Goal: Task Accomplishment & Management: Manage account settings

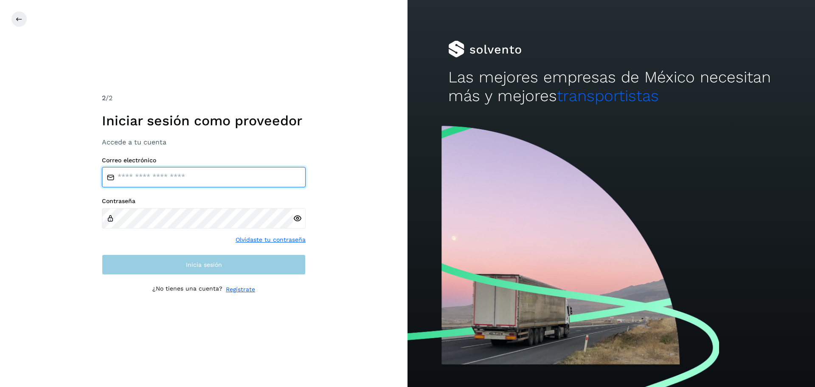
type input "**********"
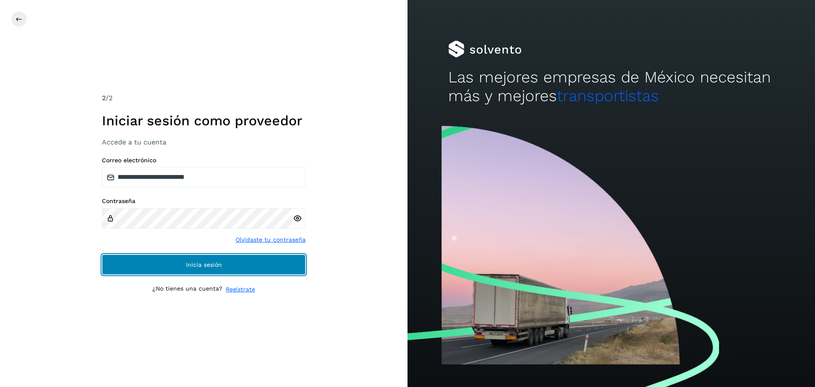
click at [208, 268] on button "Inicia sesión" at bounding box center [204, 264] width 204 height 20
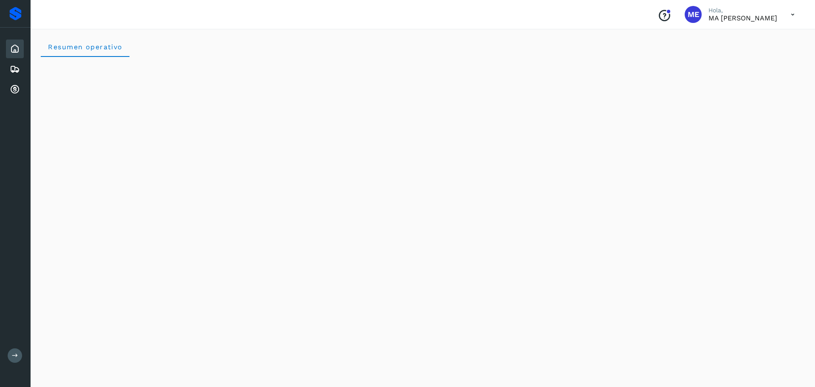
click at [792, 18] on icon at bounding box center [792, 14] width 17 height 17
click at [735, 39] on div "Cerrar sesión" at bounding box center [750, 38] width 101 height 16
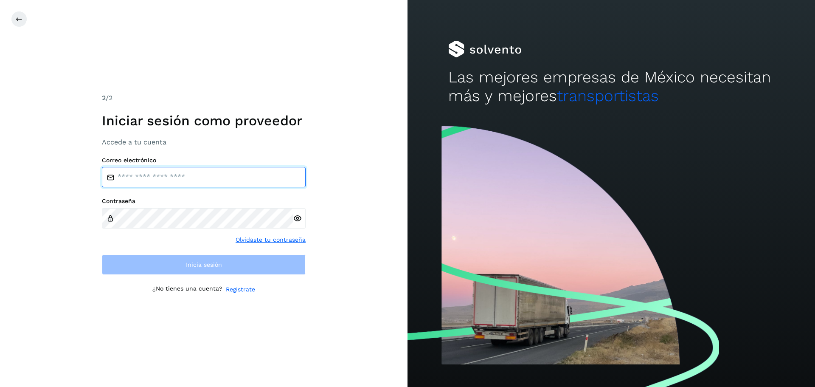
type input "**********"
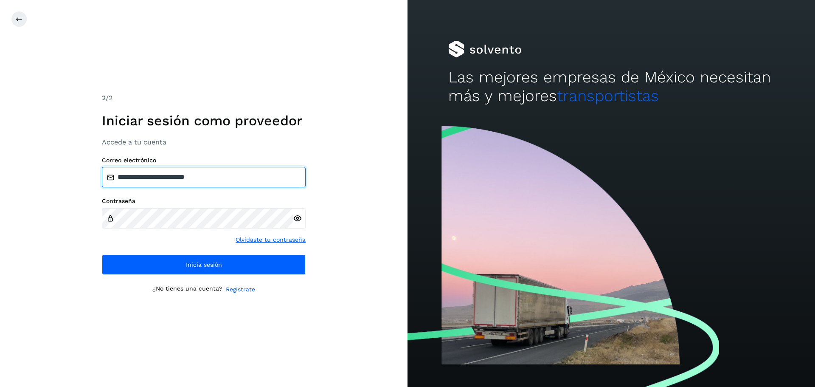
click at [229, 177] on input "**********" at bounding box center [204, 177] width 204 height 20
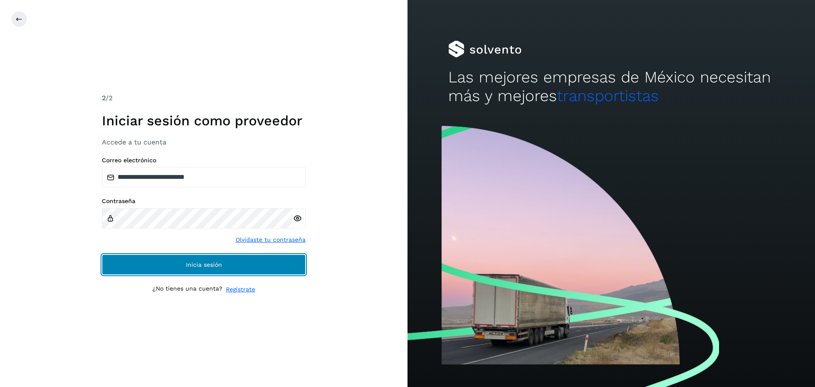
click at [213, 264] on span "Inicia sesión" at bounding box center [204, 264] width 36 height 6
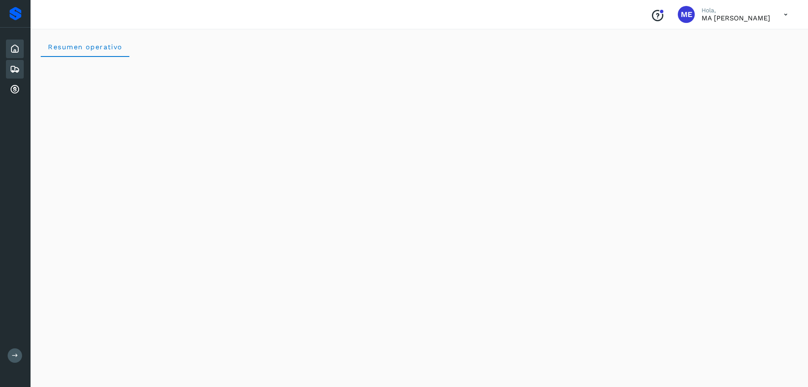
click at [15, 68] on icon at bounding box center [15, 69] width 10 height 10
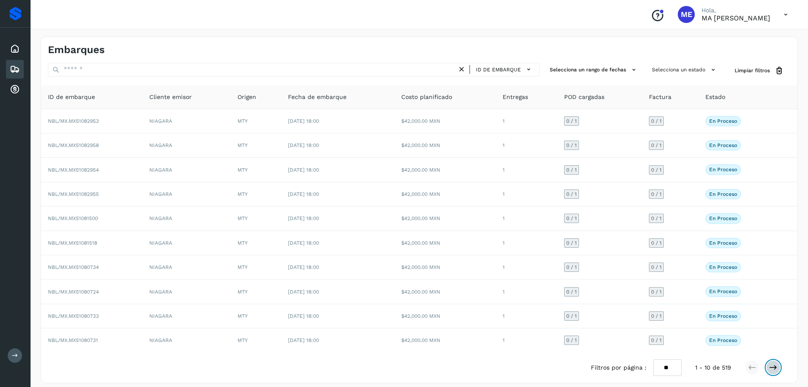
click at [772, 368] on icon at bounding box center [773, 367] width 8 height 8
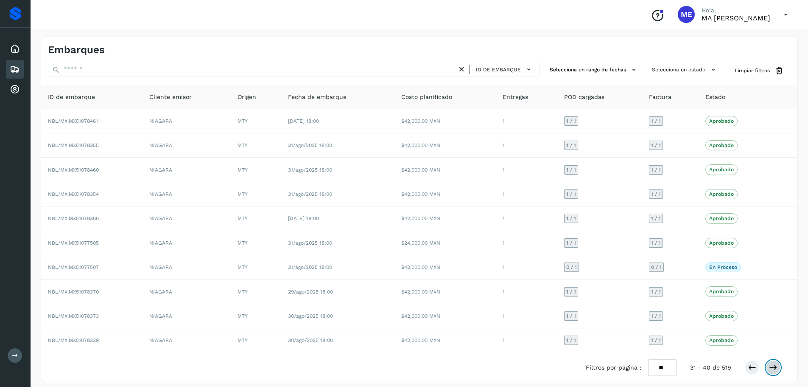
click at [772, 368] on icon at bounding box center [773, 367] width 8 height 8
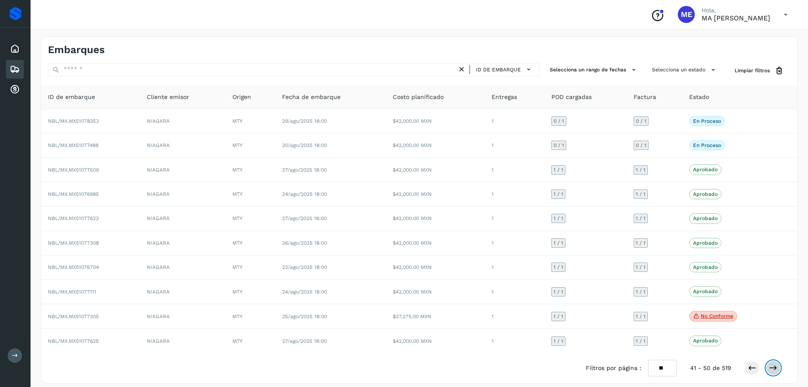
click at [772, 367] on icon at bounding box center [773, 367] width 8 height 8
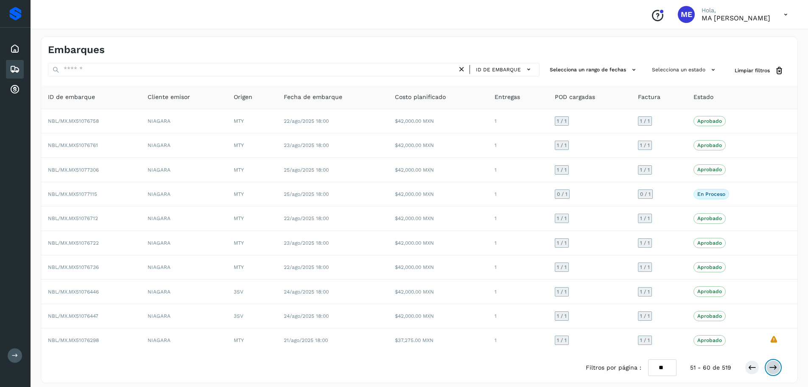
click at [772, 367] on icon at bounding box center [773, 367] width 8 height 8
click at [768, 369] on button at bounding box center [773, 367] width 14 height 14
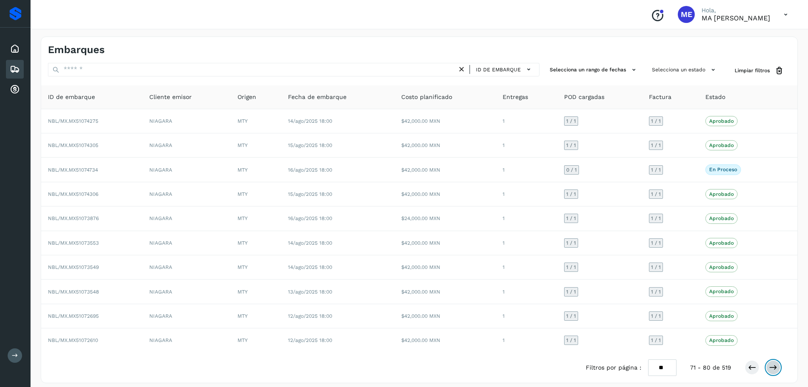
click at [773, 368] on icon at bounding box center [773, 367] width 8 height 8
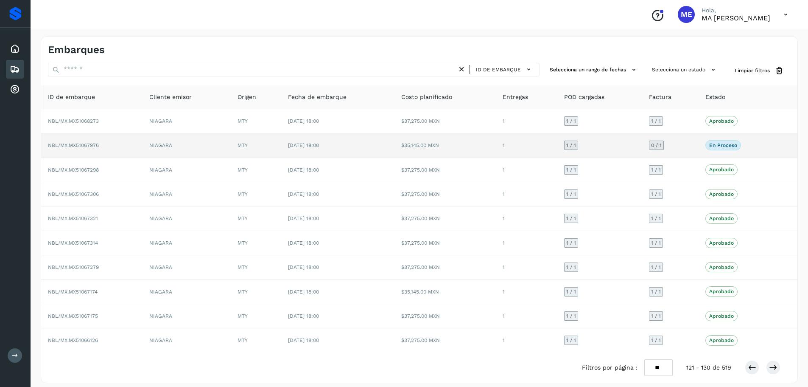
click at [85, 145] on span "NBL/MX.MX51067976" at bounding box center [73, 145] width 51 height 6
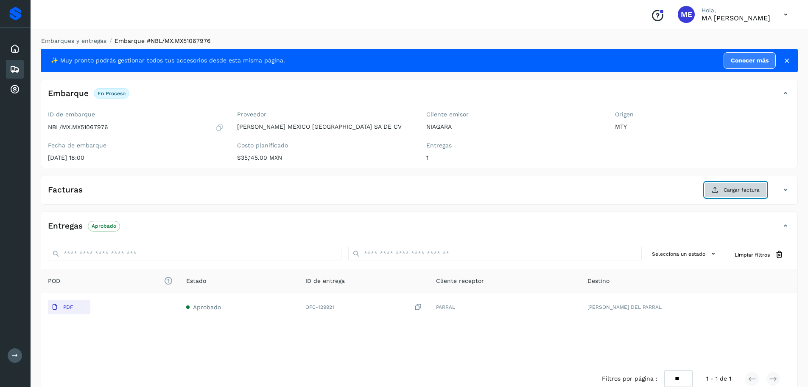
click at [744, 190] on span "Cargar factura" at bounding box center [742, 190] width 36 height 8
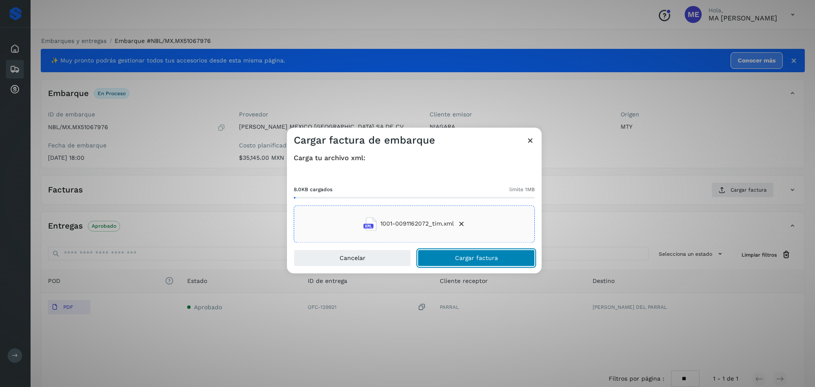
click at [483, 260] on span "Cargar factura" at bounding box center [476, 258] width 43 height 6
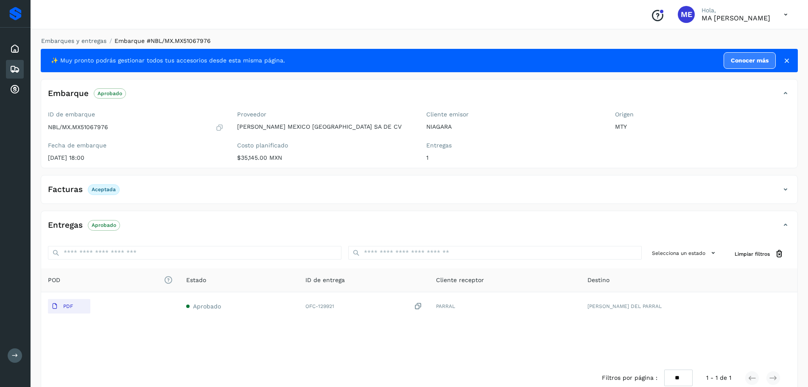
click at [734, 127] on p "MTY" at bounding box center [703, 126] width 176 height 7
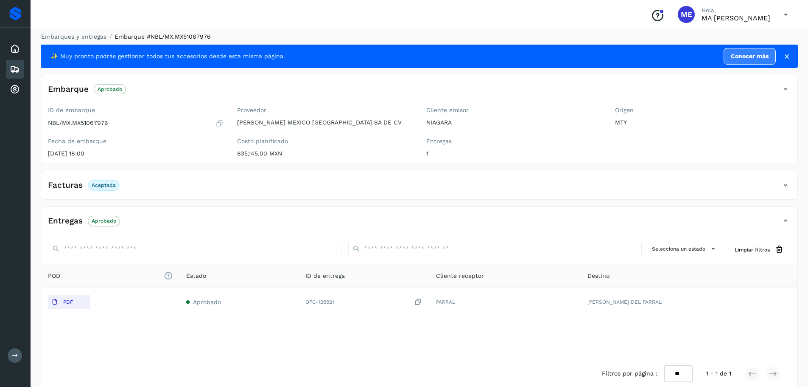
scroll to position [17, 0]
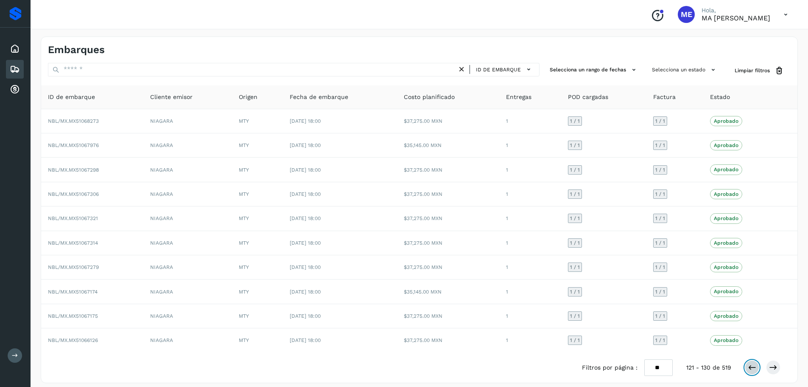
click at [752, 369] on icon at bounding box center [752, 367] width 8 height 8
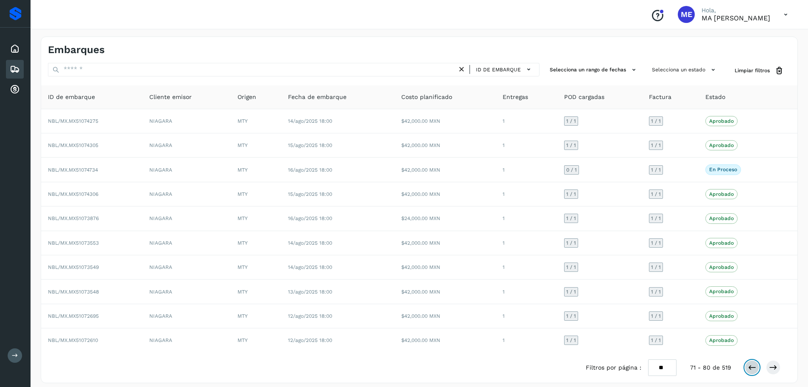
click at [752, 368] on icon at bounding box center [752, 367] width 8 height 8
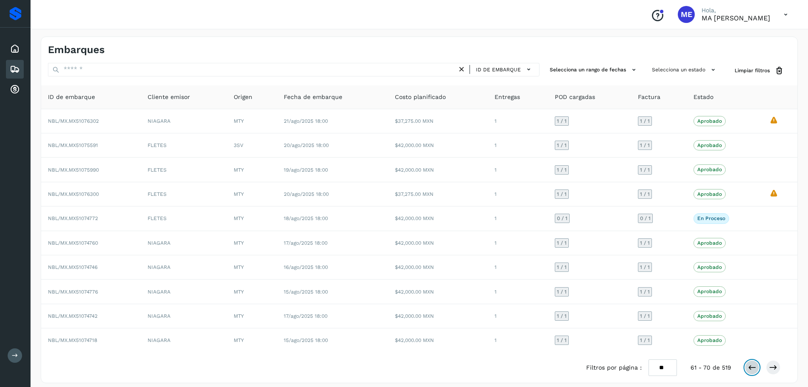
click at [752, 368] on icon at bounding box center [752, 367] width 8 height 8
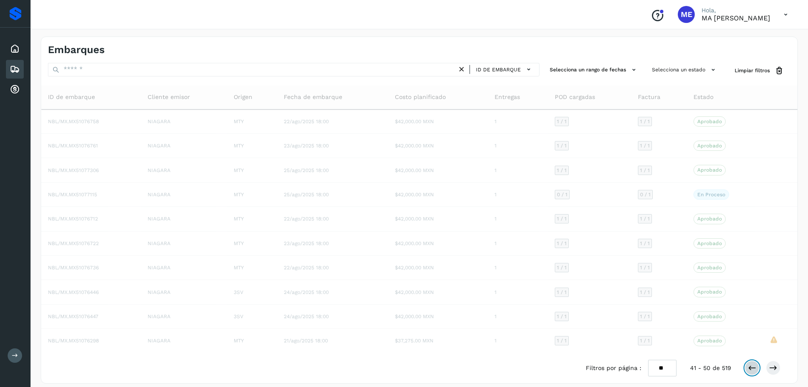
click at [752, 368] on icon at bounding box center [752, 367] width 8 height 8
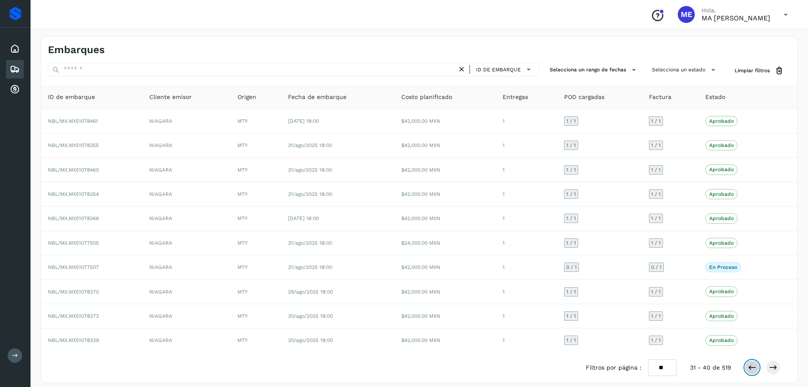
click at [752, 368] on icon at bounding box center [752, 367] width 8 height 8
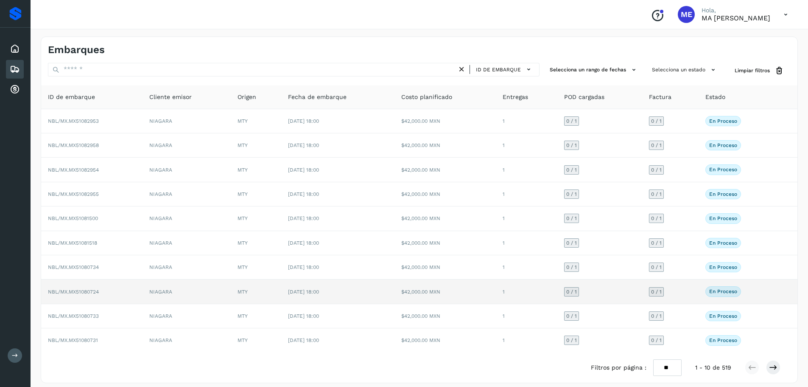
click at [122, 298] on td "NBL/MX.MX51080724" at bounding box center [91, 291] width 101 height 24
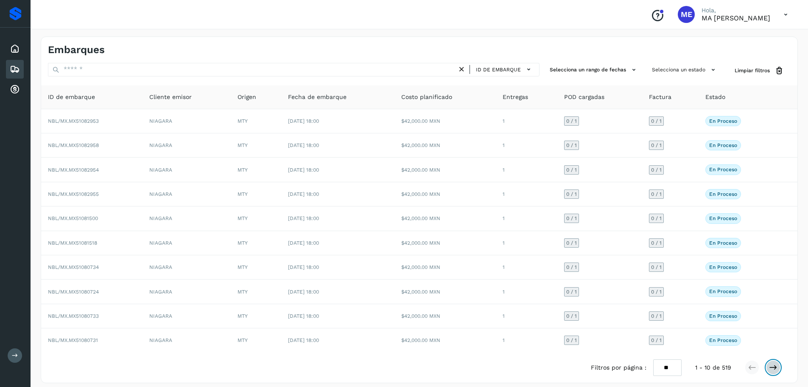
click at [779, 369] on button at bounding box center [773, 367] width 14 height 14
click at [755, 370] on icon at bounding box center [752, 367] width 8 height 8
click at [777, 369] on icon at bounding box center [773, 367] width 8 height 8
click at [768, 365] on button at bounding box center [773, 367] width 14 height 14
click at [777, 367] on button at bounding box center [773, 367] width 14 height 14
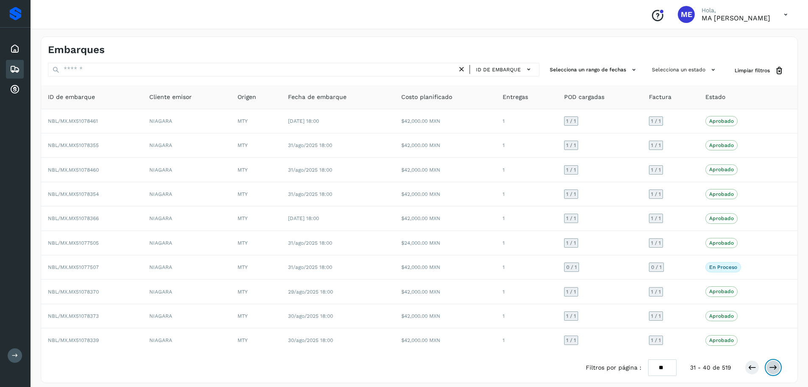
click at [775, 370] on icon at bounding box center [773, 367] width 8 height 8
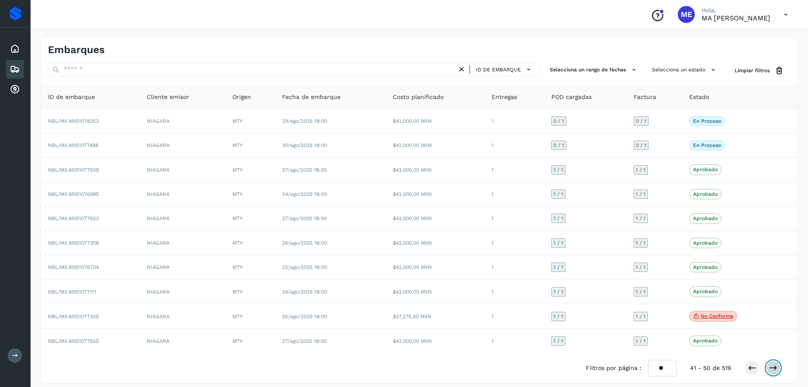
click at [775, 369] on icon at bounding box center [773, 367] width 8 height 8
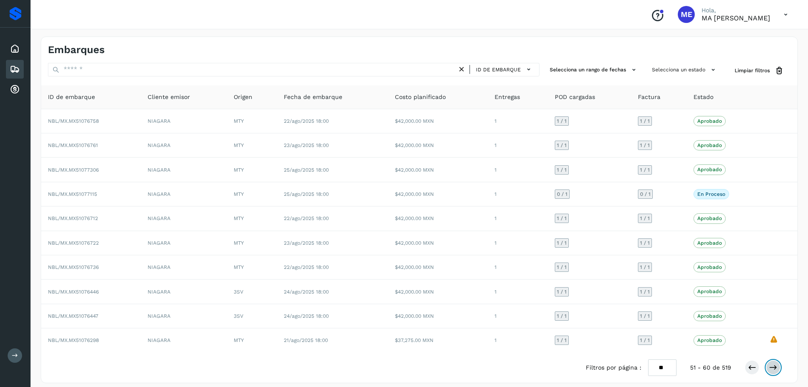
click at [771, 366] on icon at bounding box center [773, 367] width 8 height 8
click at [773, 367] on icon at bounding box center [773, 367] width 8 height 8
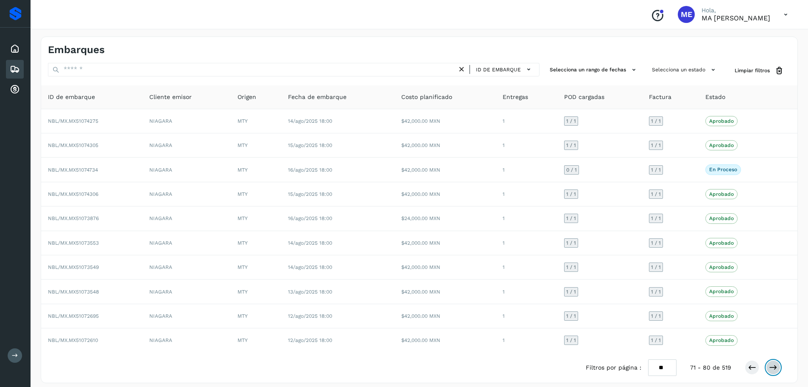
click at [775, 368] on icon at bounding box center [773, 367] width 8 height 8
click at [777, 369] on icon at bounding box center [773, 367] width 8 height 8
click at [777, 370] on icon at bounding box center [773, 367] width 8 height 8
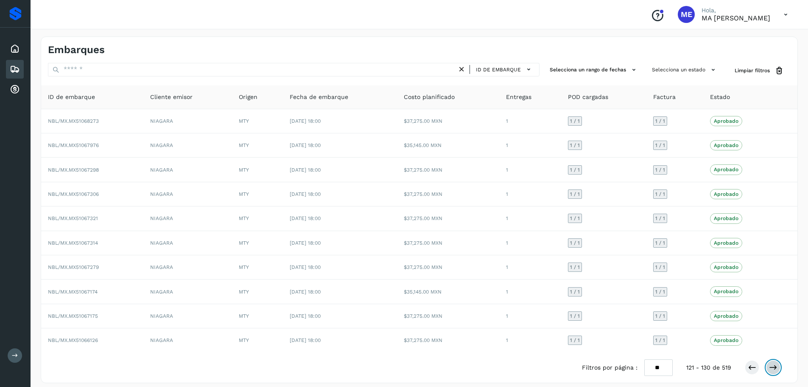
click at [773, 370] on icon at bounding box center [773, 367] width 8 height 8
click at [774, 370] on icon at bounding box center [773, 367] width 8 height 8
click at [774, 371] on icon at bounding box center [773, 367] width 8 height 8
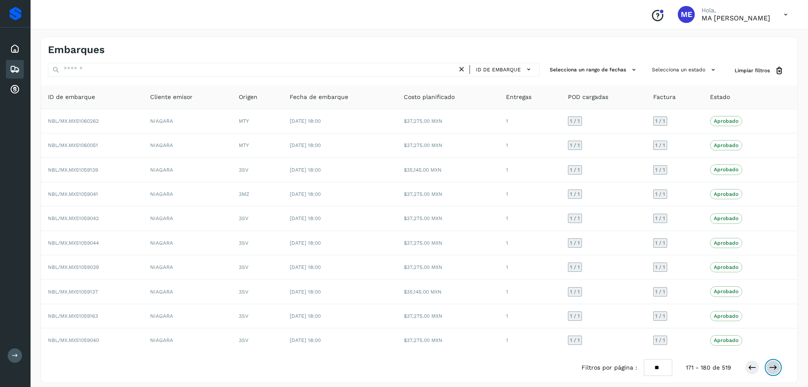
click at [773, 366] on icon at bounding box center [773, 367] width 8 height 8
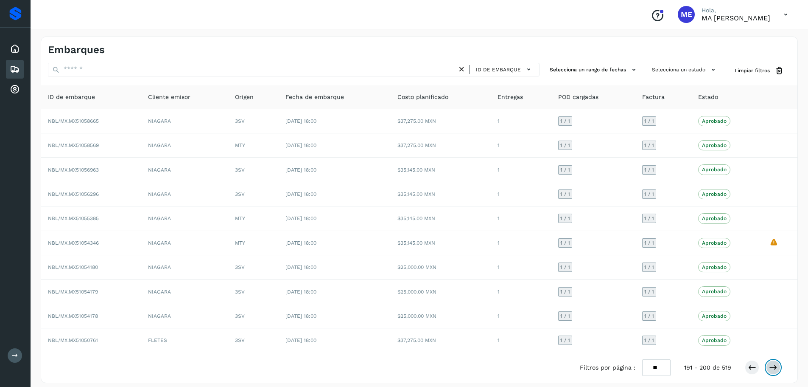
click at [773, 367] on icon at bounding box center [773, 367] width 8 height 8
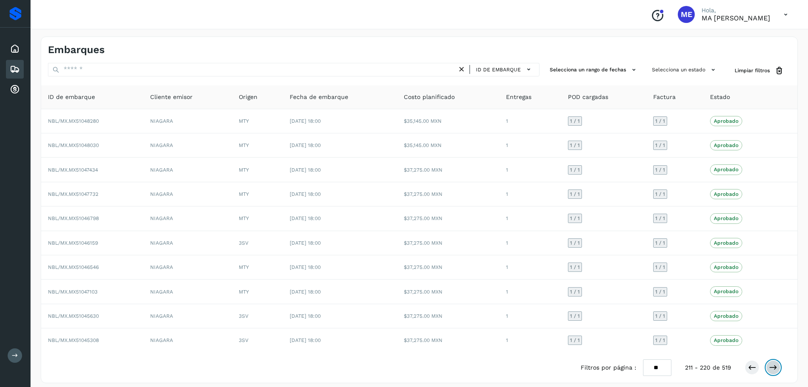
click at [773, 367] on icon at bounding box center [773, 367] width 8 height 8
click at [775, 367] on icon at bounding box center [773, 367] width 8 height 8
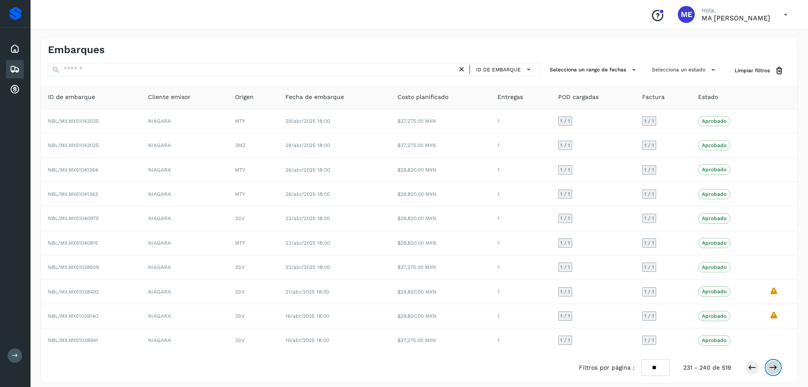
click at [777, 368] on icon at bounding box center [773, 367] width 8 height 8
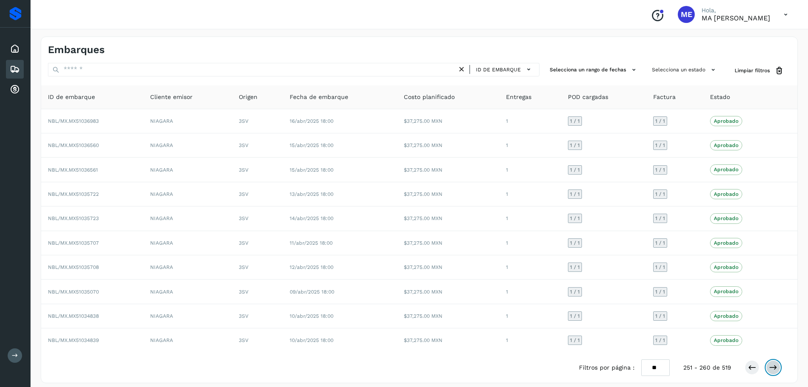
click at [777, 368] on icon at bounding box center [773, 367] width 8 height 8
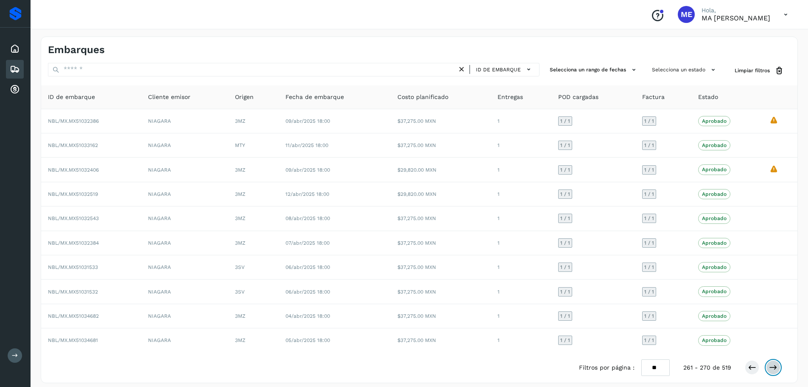
click at [777, 368] on icon at bounding box center [773, 367] width 8 height 8
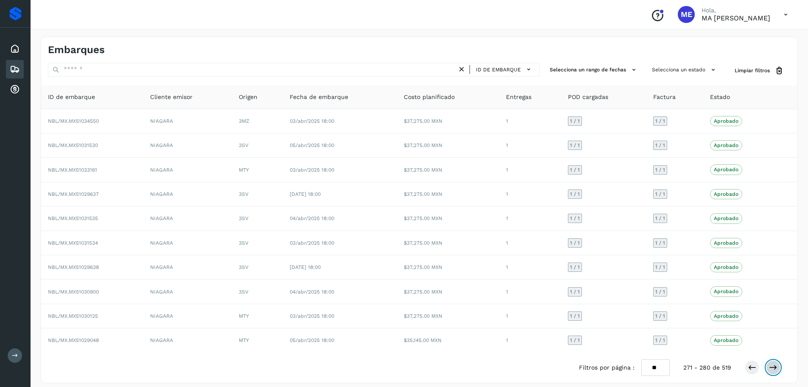
click at [777, 368] on icon at bounding box center [773, 367] width 8 height 8
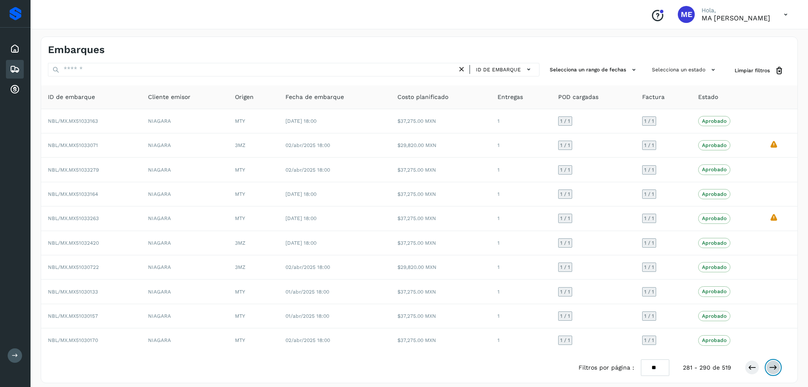
click at [777, 368] on icon at bounding box center [773, 367] width 8 height 8
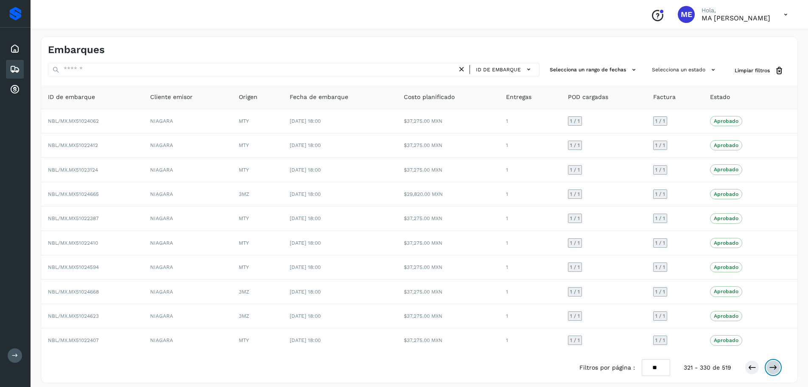
click at [777, 368] on icon at bounding box center [773, 367] width 8 height 8
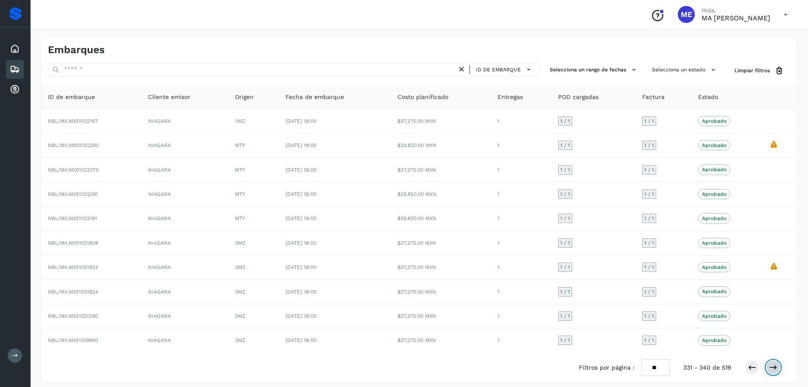
click at [777, 369] on icon at bounding box center [773, 367] width 8 height 8
click at [773, 368] on icon at bounding box center [773, 367] width 8 height 8
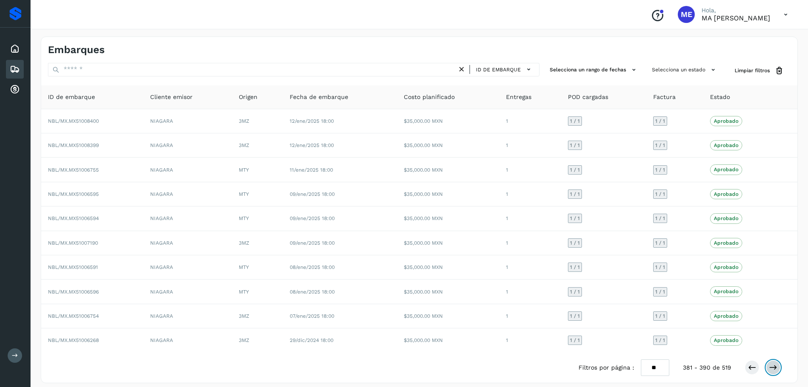
click at [773, 368] on icon at bounding box center [773, 367] width 8 height 8
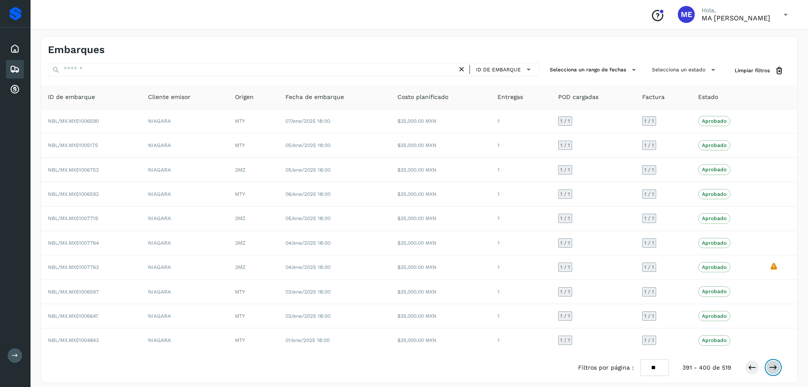
click at [773, 368] on icon at bounding box center [773, 367] width 8 height 8
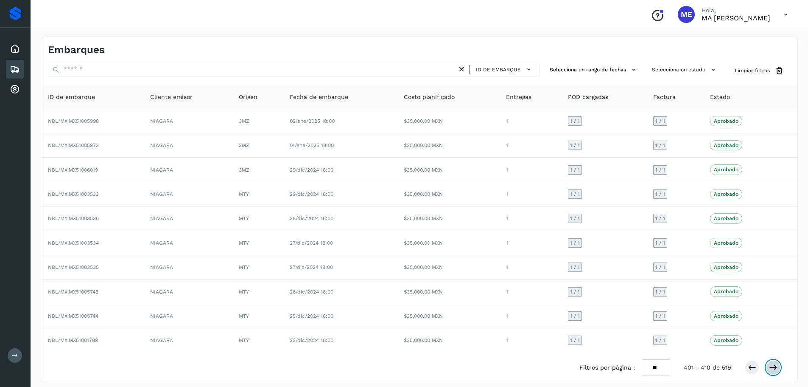
click at [773, 368] on icon at bounding box center [773, 367] width 8 height 8
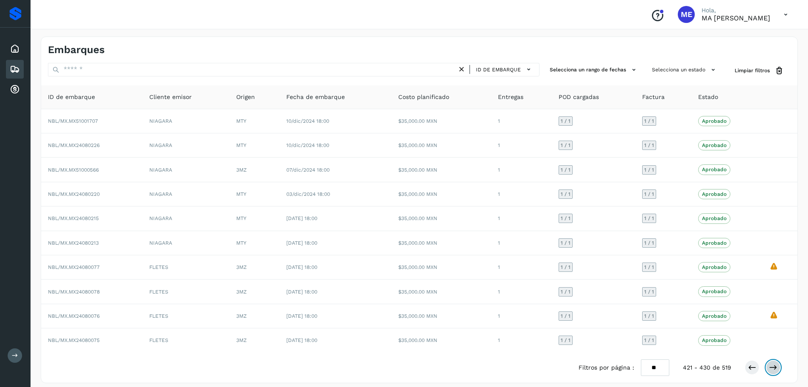
click at [773, 368] on icon at bounding box center [773, 367] width 8 height 8
click at [768, 369] on button at bounding box center [773, 367] width 14 height 14
click at [773, 366] on icon at bounding box center [773, 367] width 8 height 8
click at [774, 364] on icon at bounding box center [773, 367] width 8 height 8
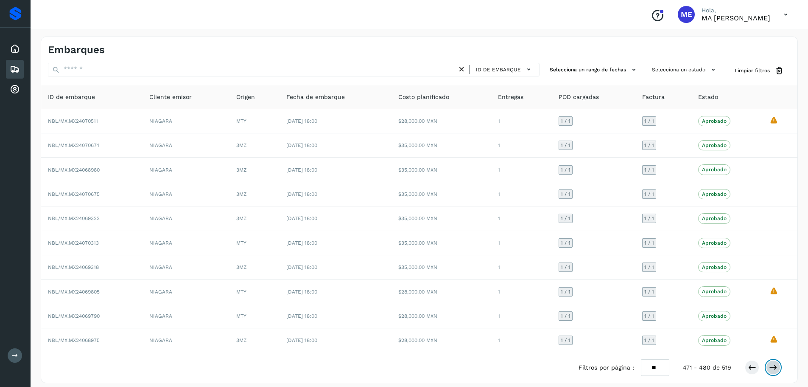
click at [774, 364] on icon at bounding box center [773, 367] width 8 height 8
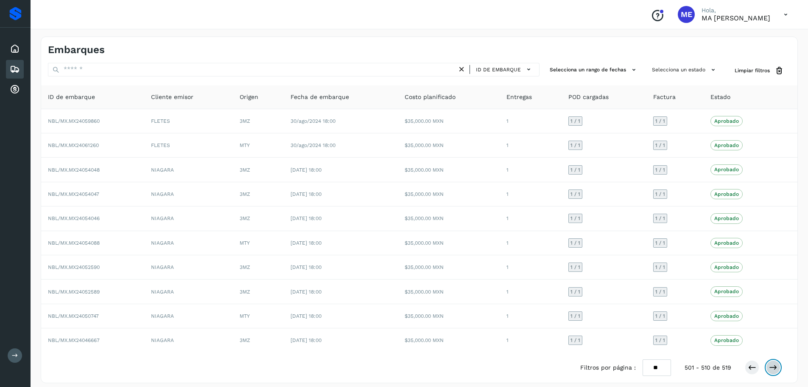
click at [774, 364] on icon at bounding box center [773, 367] width 8 height 8
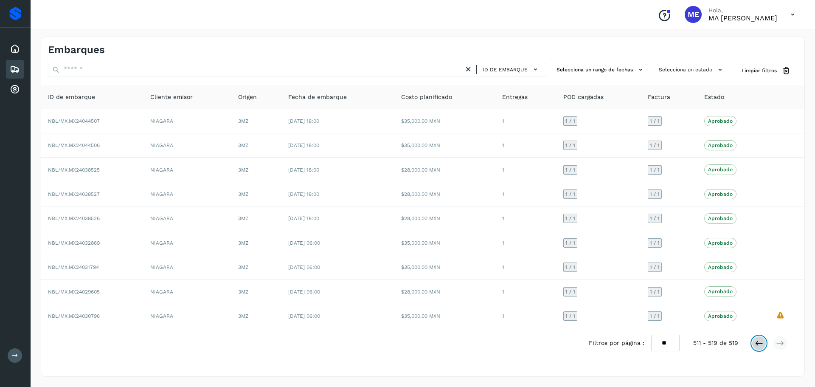
click at [756, 344] on icon at bounding box center [758, 343] width 8 height 8
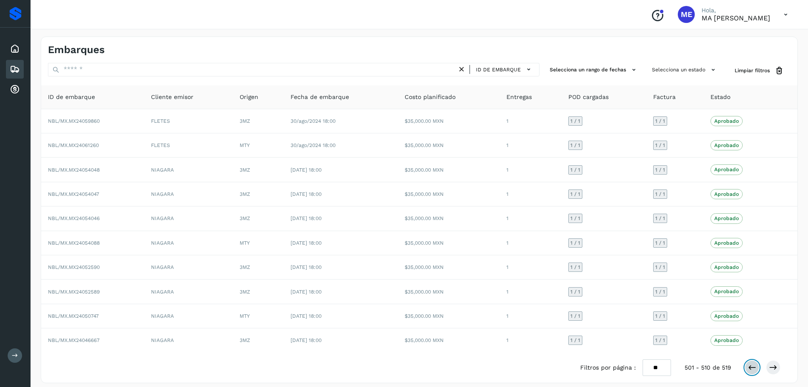
click at [752, 366] on icon at bounding box center [752, 367] width 8 height 8
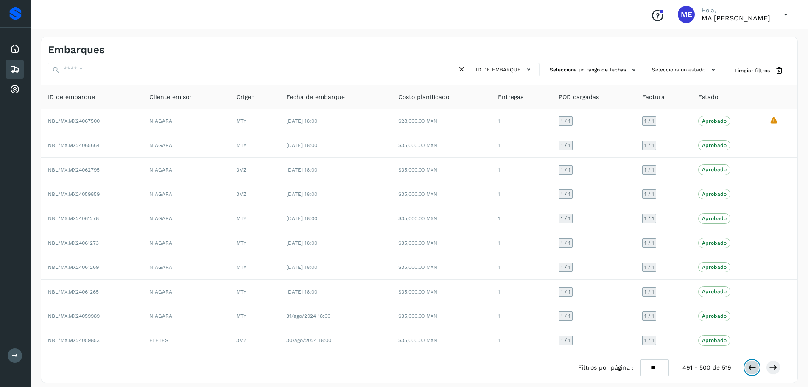
click at [752, 366] on icon at bounding box center [752, 367] width 8 height 8
click at [754, 369] on icon at bounding box center [752, 367] width 8 height 8
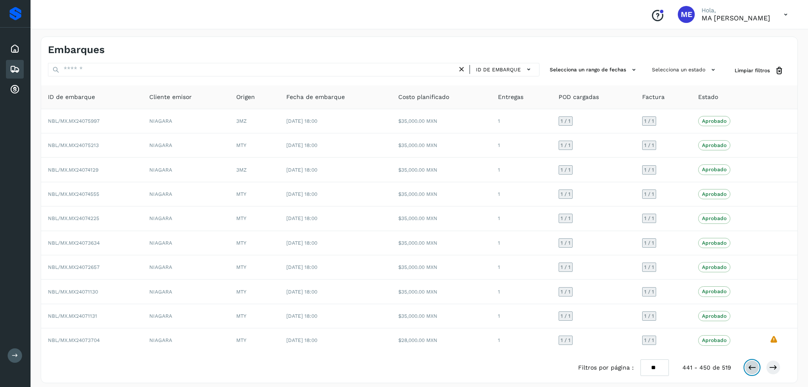
click at [751, 369] on icon at bounding box center [752, 367] width 8 height 8
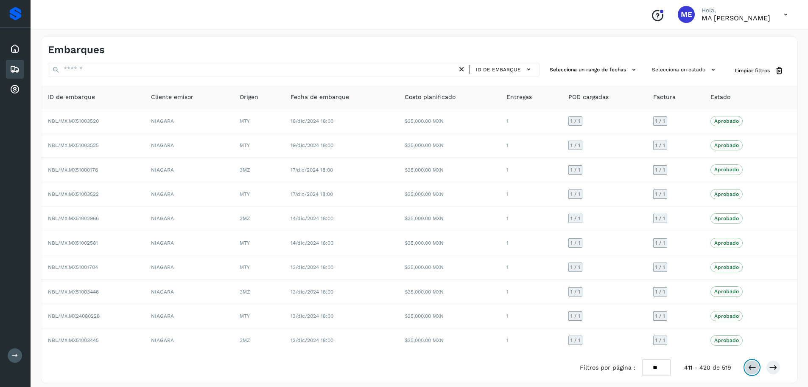
click at [751, 369] on icon at bounding box center [752, 367] width 8 height 8
click at [751, 367] on icon at bounding box center [752, 367] width 8 height 8
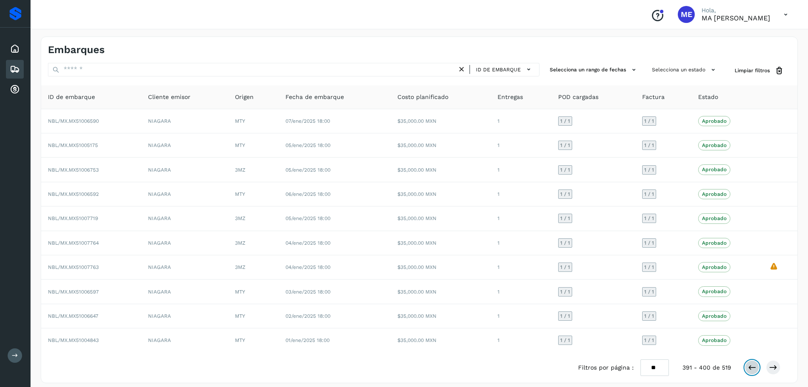
click at [751, 367] on icon at bounding box center [752, 367] width 8 height 8
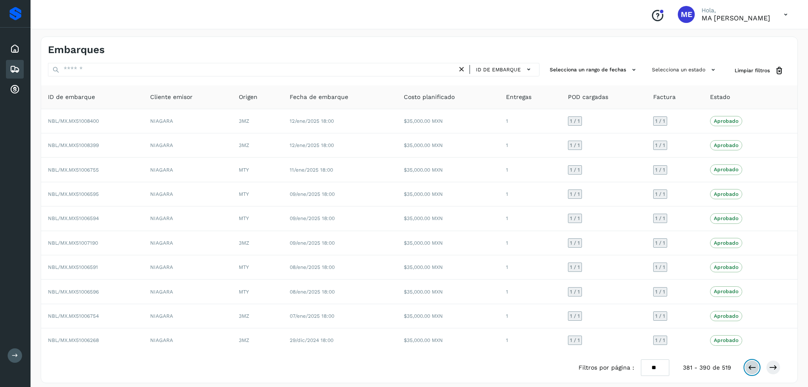
click at [751, 367] on icon at bounding box center [752, 367] width 8 height 8
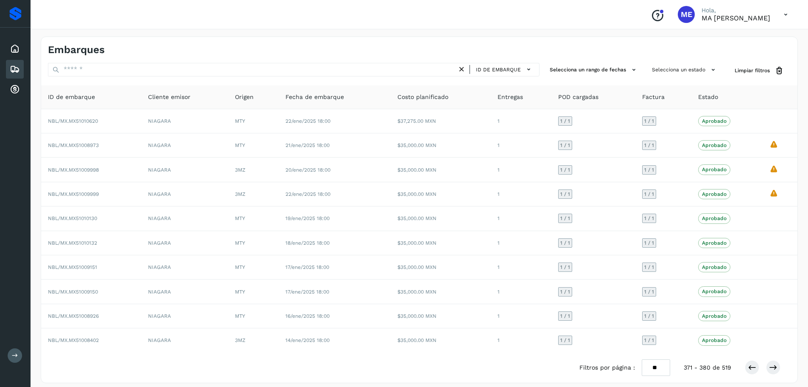
click at [728, 361] on div "Filtros por página : ** ** ** 371 - 380 de 519" at bounding box center [687, 367] width 215 height 17
click at [755, 367] on icon at bounding box center [752, 367] width 8 height 8
click at [754, 368] on icon at bounding box center [752, 367] width 8 height 8
click at [751, 368] on icon at bounding box center [752, 367] width 8 height 8
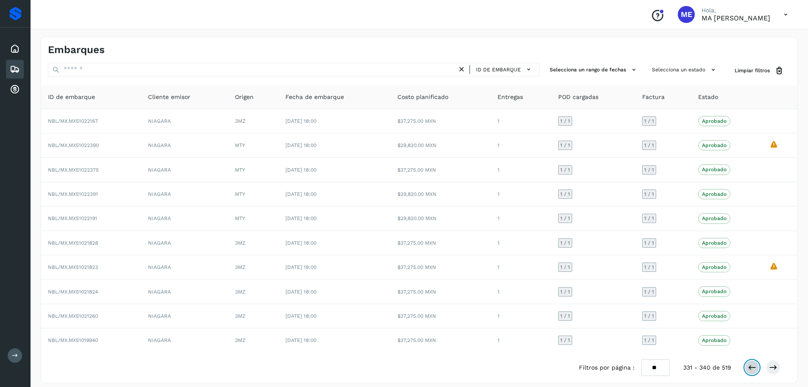
click at [753, 368] on icon at bounding box center [752, 367] width 8 height 8
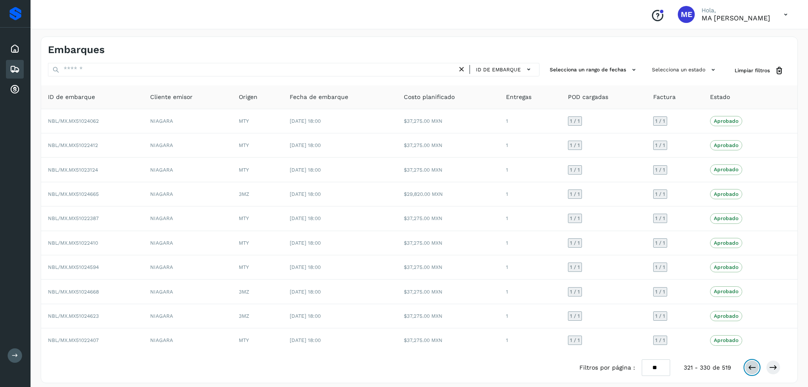
click at [750, 369] on icon at bounding box center [752, 367] width 8 height 8
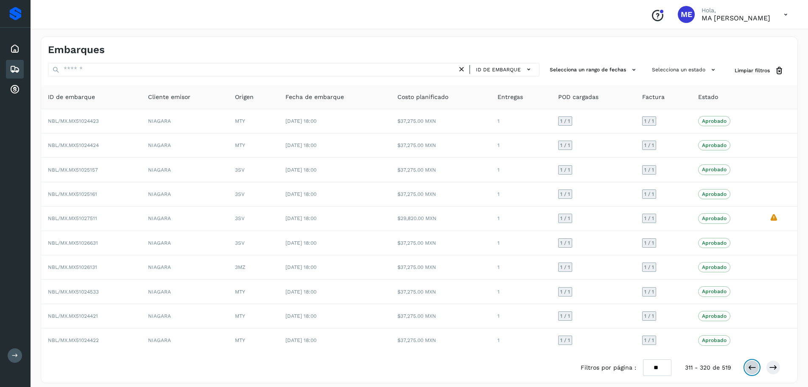
click at [750, 369] on icon at bounding box center [752, 367] width 8 height 8
click at [749, 367] on icon at bounding box center [752, 367] width 8 height 8
click at [750, 363] on icon at bounding box center [752, 367] width 8 height 8
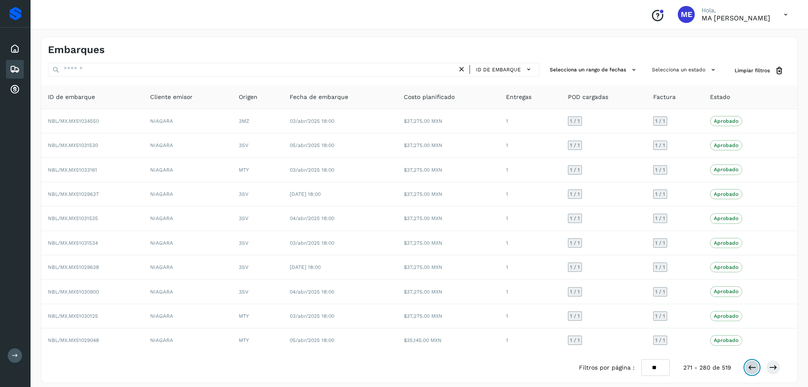
click at [750, 363] on icon at bounding box center [752, 367] width 8 height 8
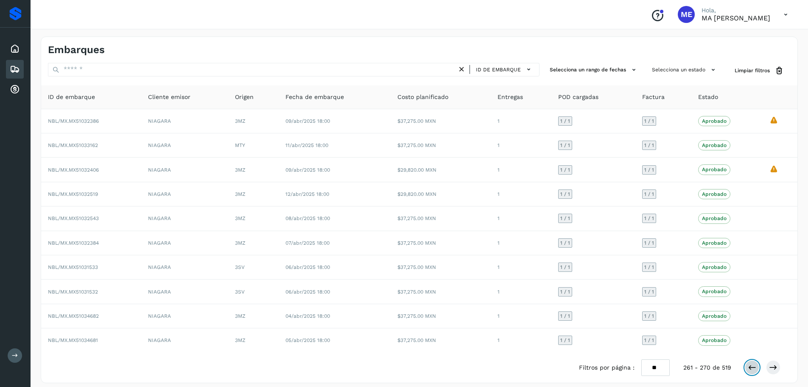
click at [750, 363] on icon at bounding box center [752, 367] width 8 height 8
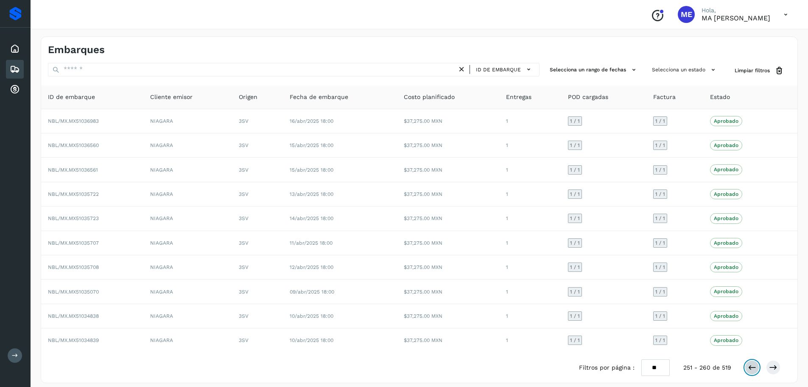
click at [750, 363] on icon at bounding box center [752, 367] width 8 height 8
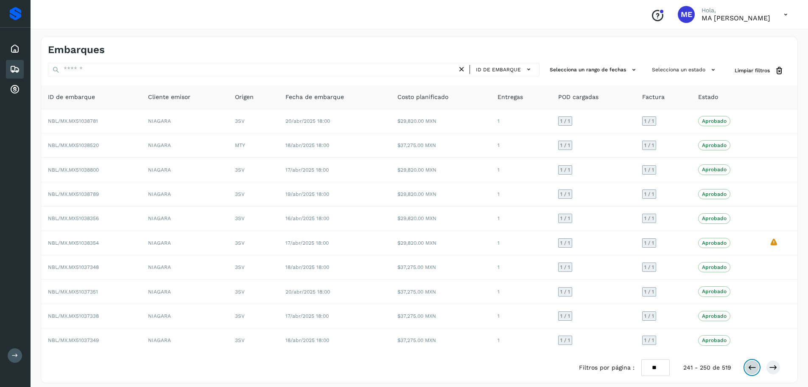
click at [755, 367] on icon at bounding box center [752, 367] width 8 height 8
click at [752, 373] on button at bounding box center [752, 367] width 14 height 14
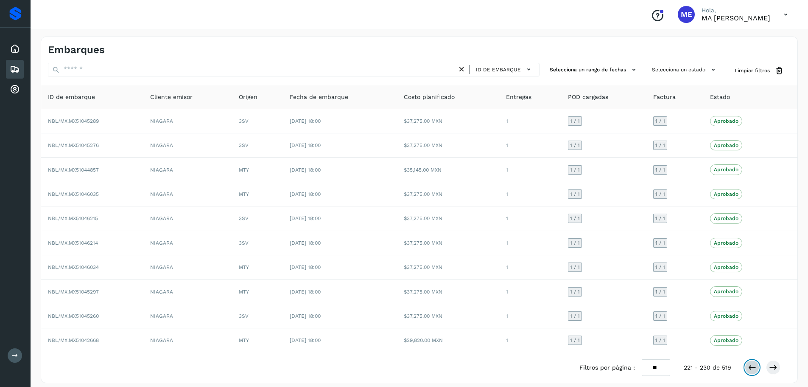
click at [754, 366] on icon at bounding box center [752, 367] width 8 height 8
click at [751, 370] on icon at bounding box center [752, 367] width 8 height 8
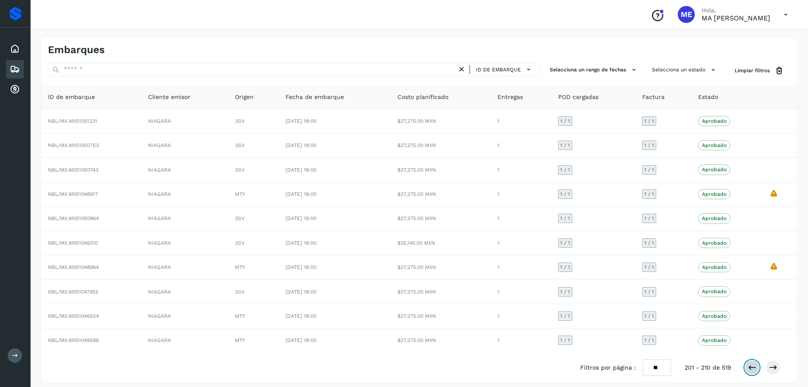
click at [751, 370] on icon at bounding box center [752, 367] width 8 height 8
click at [751, 367] on icon at bounding box center [752, 367] width 8 height 8
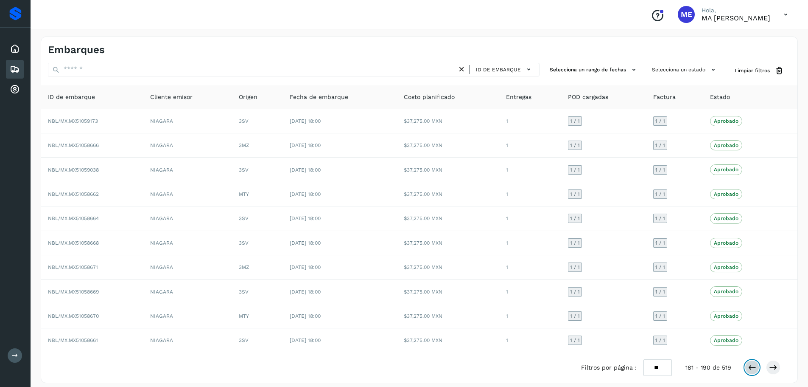
click at [751, 366] on icon at bounding box center [752, 367] width 8 height 8
click at [751, 364] on icon at bounding box center [752, 367] width 8 height 8
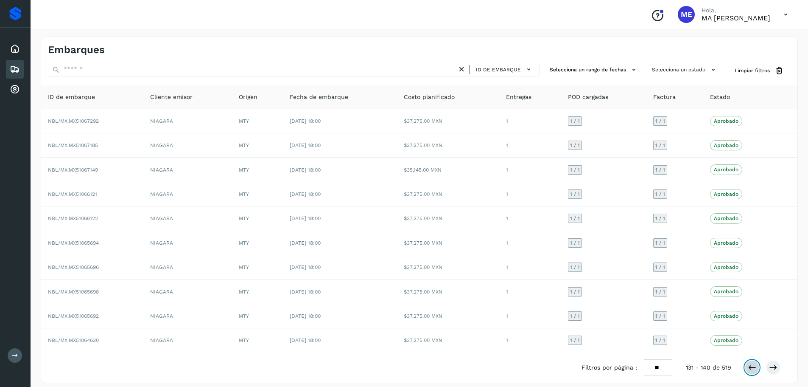
click at [758, 371] on button at bounding box center [752, 367] width 14 height 14
click at [758, 372] on div at bounding box center [763, 367] width 36 height 14
click at [758, 371] on button at bounding box center [752, 367] width 14 height 14
click at [754, 369] on icon at bounding box center [752, 367] width 8 height 8
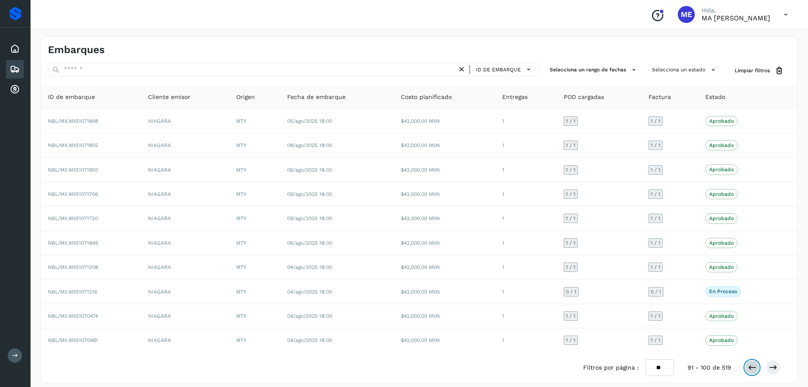
click at [751, 367] on icon at bounding box center [752, 367] width 8 height 8
click at [754, 369] on icon at bounding box center [752, 367] width 8 height 8
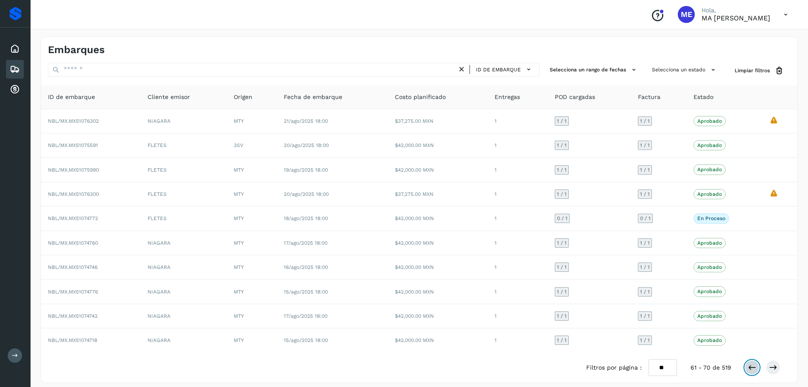
click at [754, 369] on icon at bounding box center [752, 367] width 8 height 8
click at [750, 368] on icon at bounding box center [752, 367] width 8 height 8
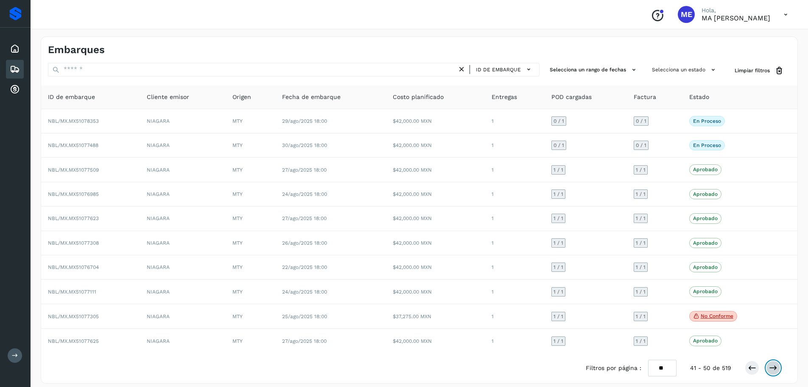
click at [771, 368] on icon at bounding box center [773, 367] width 8 height 8
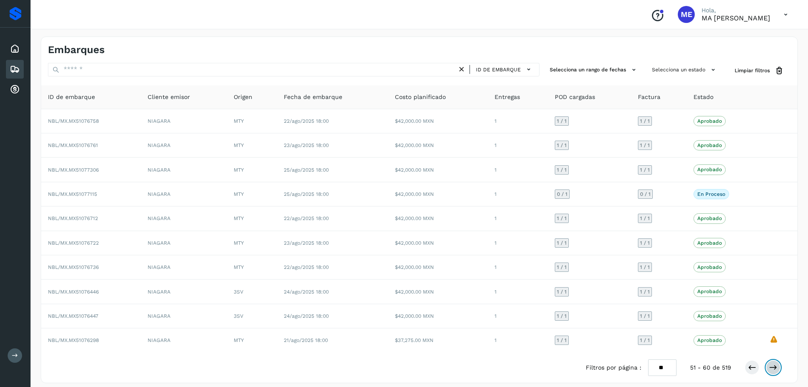
click at [772, 368] on icon at bounding box center [773, 367] width 8 height 8
click at [769, 366] on icon at bounding box center [773, 367] width 8 height 8
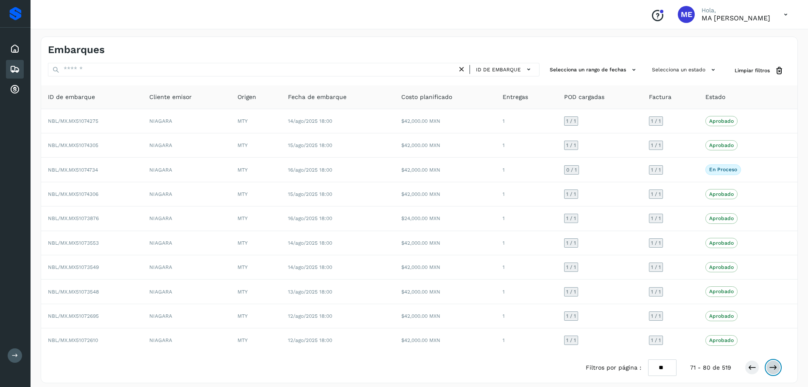
click at [769, 366] on icon at bounding box center [773, 367] width 8 height 8
click at [773, 369] on icon at bounding box center [773, 367] width 8 height 8
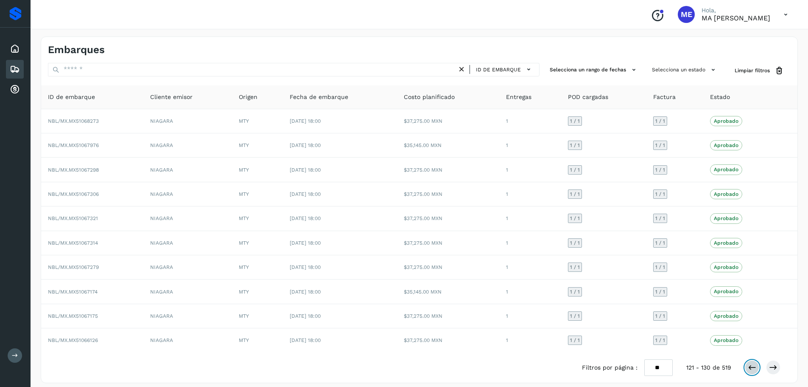
click at [751, 367] on icon at bounding box center [752, 367] width 8 height 8
click at [749, 368] on icon at bounding box center [752, 367] width 8 height 8
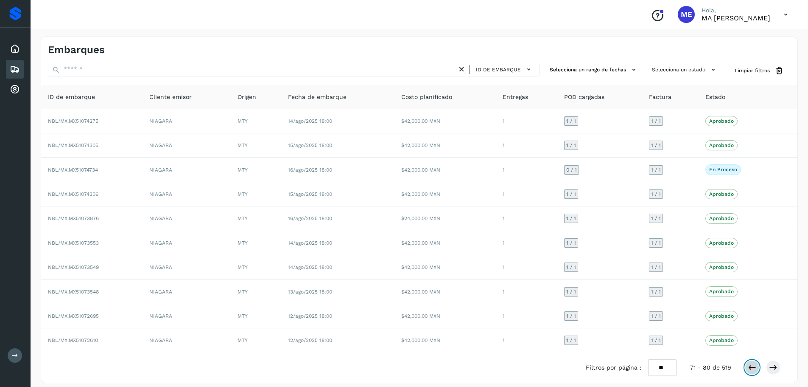
click at [749, 368] on icon at bounding box center [752, 367] width 8 height 8
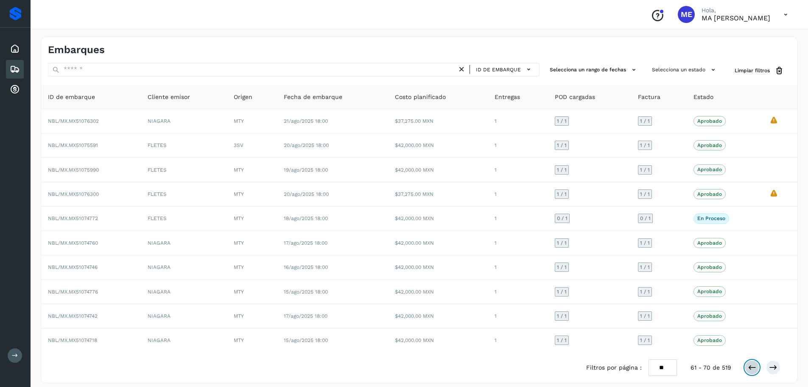
click at [749, 369] on icon at bounding box center [752, 367] width 8 height 8
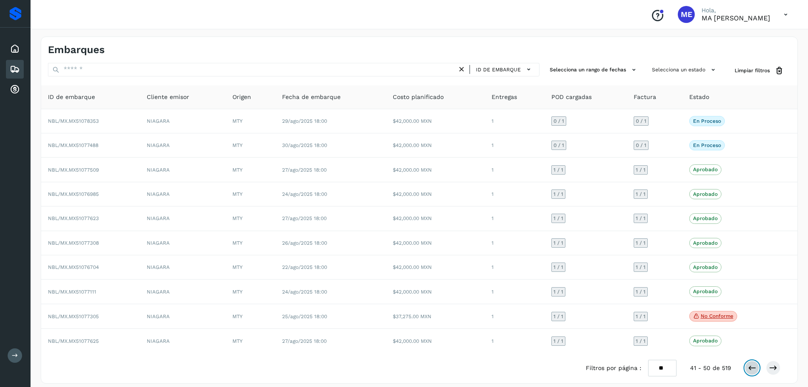
click at [749, 369] on icon at bounding box center [752, 367] width 8 height 8
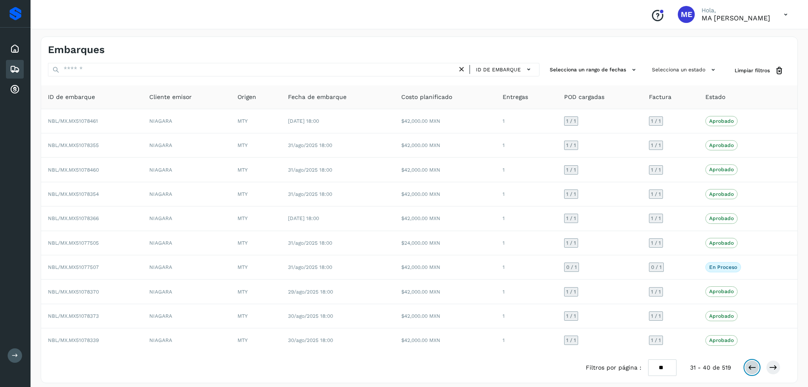
click at [756, 369] on icon at bounding box center [752, 367] width 8 height 8
click at [755, 368] on icon at bounding box center [752, 367] width 8 height 8
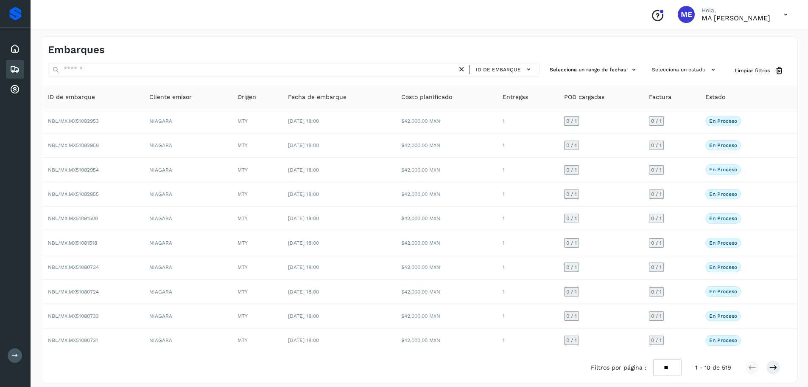
click at [785, 15] on icon at bounding box center [785, 14] width 17 height 17
click at [729, 37] on div "Cerrar sesión" at bounding box center [743, 38] width 101 height 16
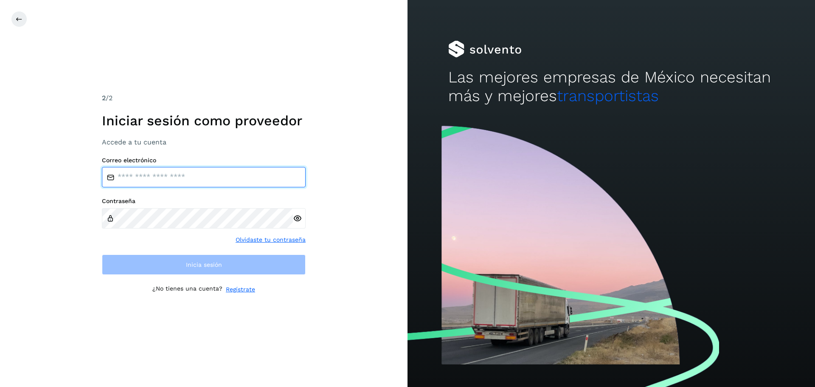
type input "**********"
